Goal: Task Accomplishment & Management: Manage account settings

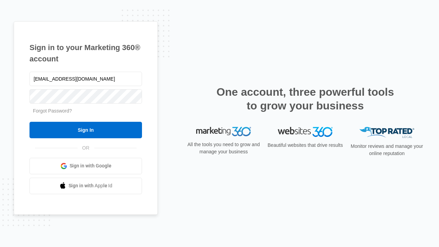
type input "[EMAIL_ADDRESS][DOMAIN_NAME]"
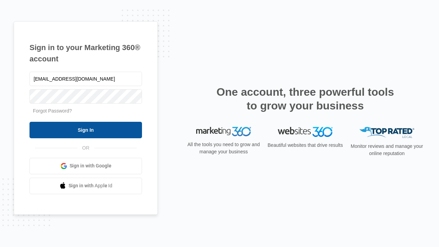
click at [86, 130] on input "Sign In" at bounding box center [85, 130] width 112 height 16
